Goal: Check status: Check status

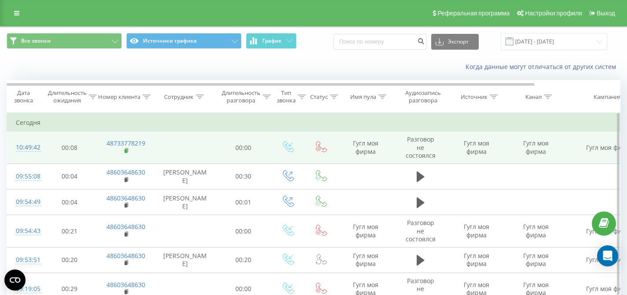
click at [126, 151] on rect at bounding box center [126, 151] width 3 height 4
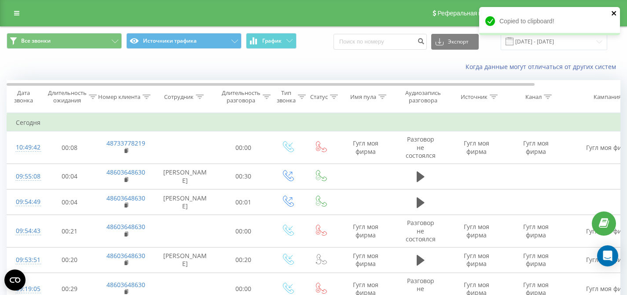
click at [613, 14] on icon "close" at bounding box center [614, 13] width 6 height 7
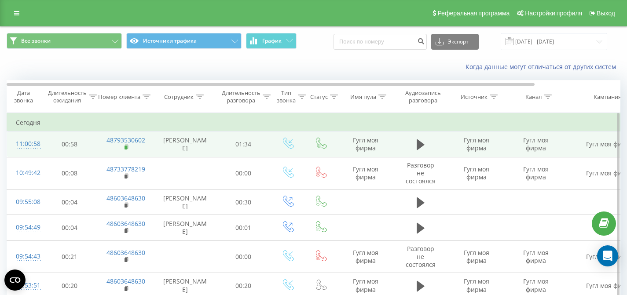
click at [126, 150] on rect at bounding box center [126, 148] width 3 height 4
